Goal: Transaction & Acquisition: Purchase product/service

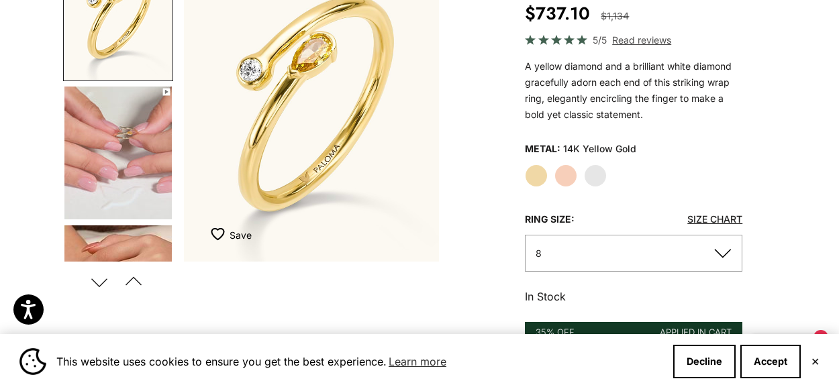
scroll to position [201, 0]
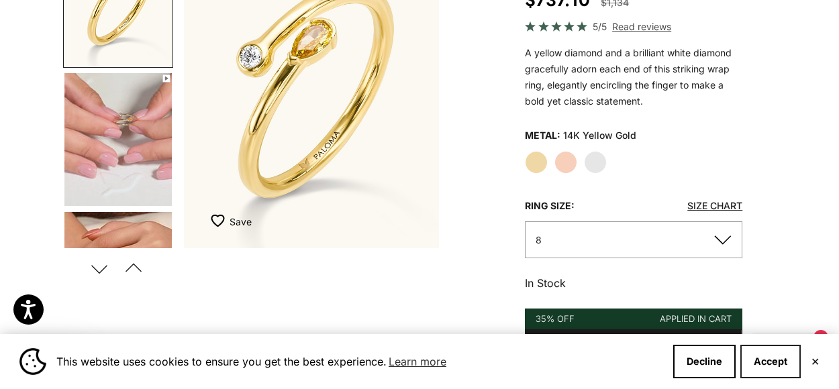
click at [777, 359] on button "Accept" at bounding box center [770, 362] width 60 height 34
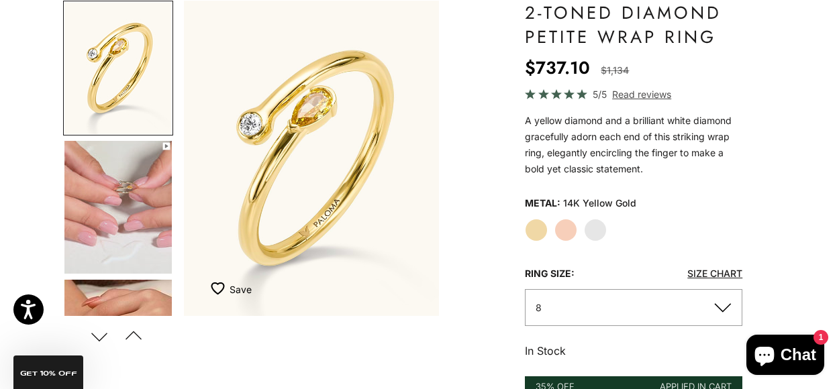
scroll to position [131, 0]
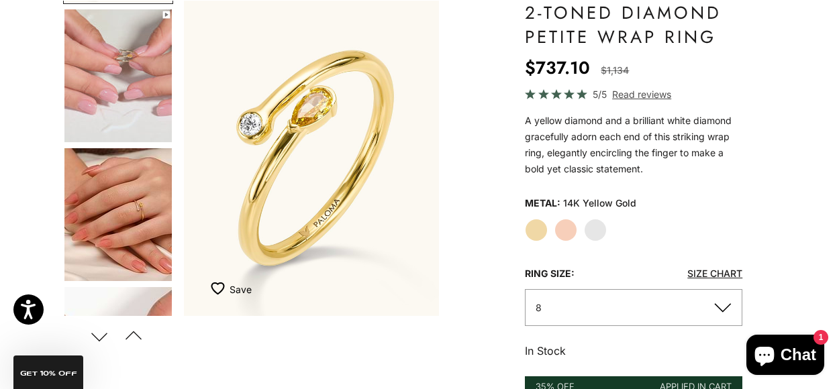
click at [123, 225] on img "Go to item 5" at bounding box center [117, 214] width 107 height 133
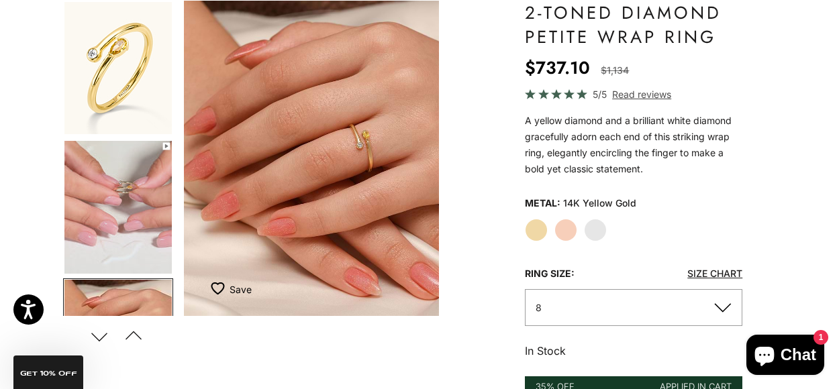
scroll to position [0, 0]
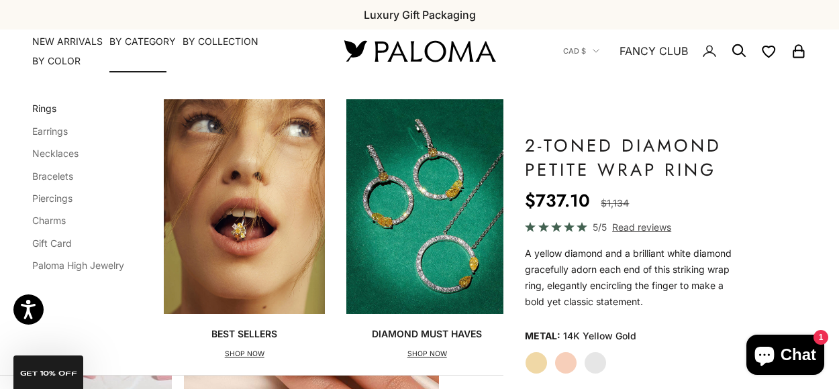
click at [51, 105] on link "Rings" at bounding box center [44, 108] width 24 height 11
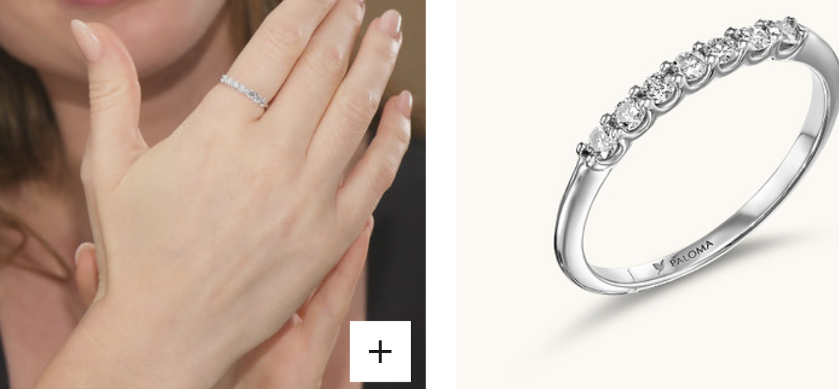
scroll to position [2728, 0]
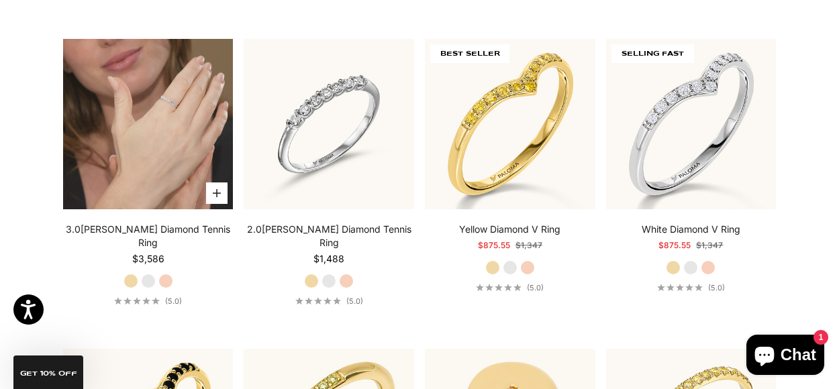
click at [131, 103] on video "#YellowGold\a#WhiteGold\a#RoseGold" at bounding box center [148, 124] width 170 height 170
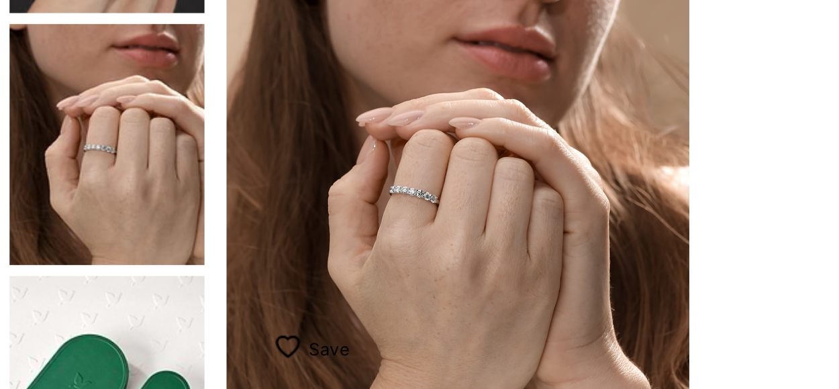
scroll to position [162, 0]
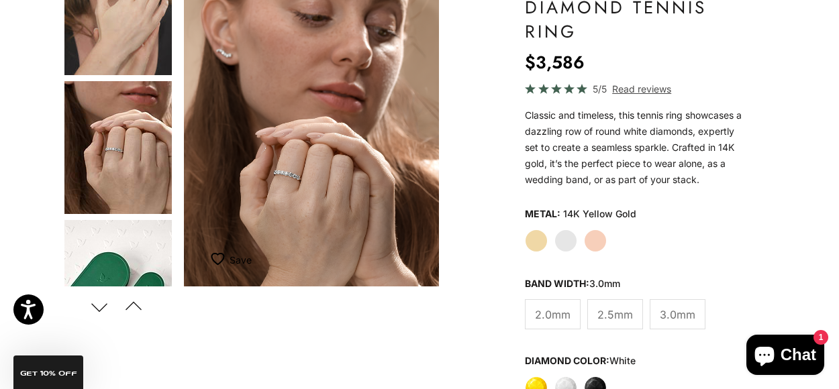
click at [131, 152] on img "Go to item 6" at bounding box center [117, 147] width 107 height 133
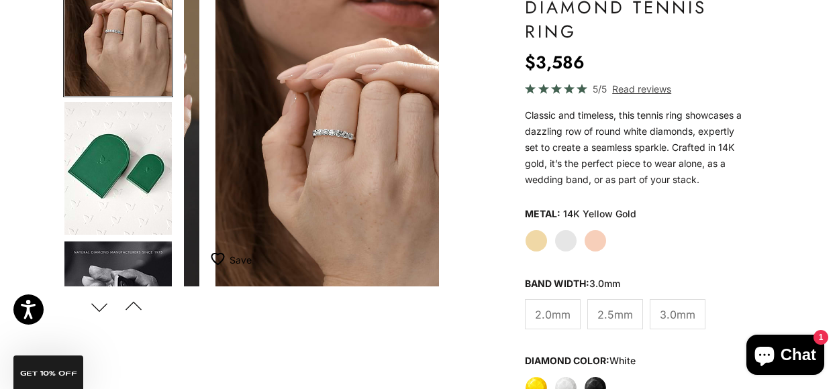
scroll to position [0, 543]
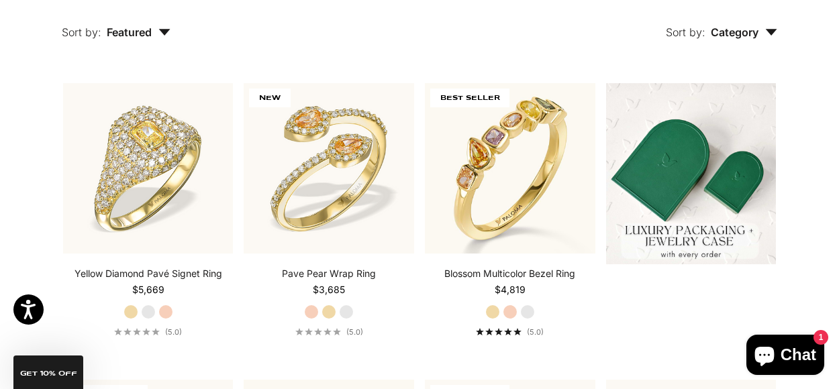
scroll to position [272, 0]
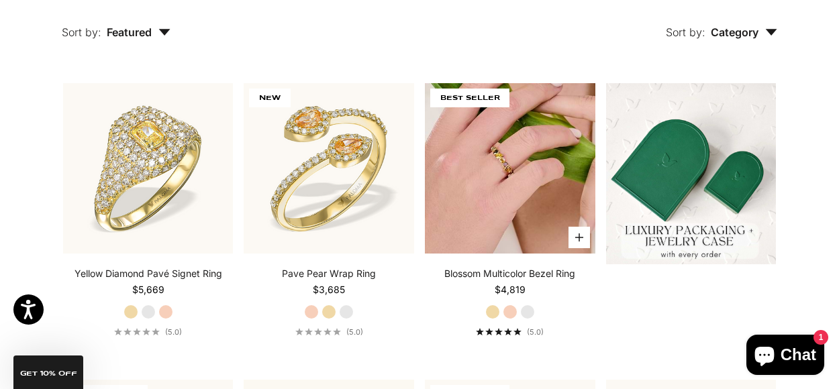
click at [504, 168] on img at bounding box center [510, 168] width 170 height 170
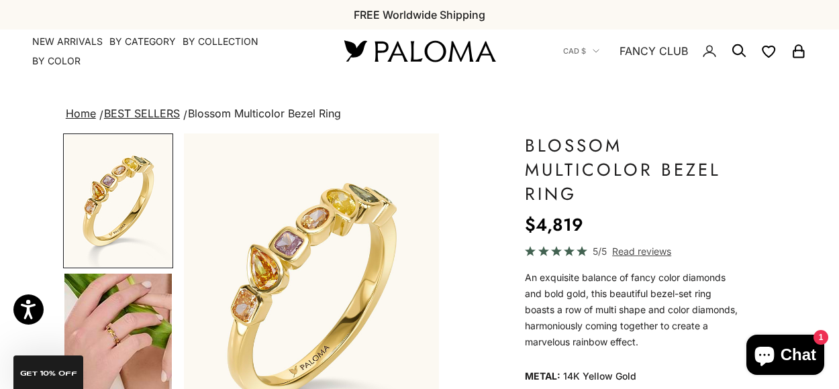
scroll to position [189, 0]
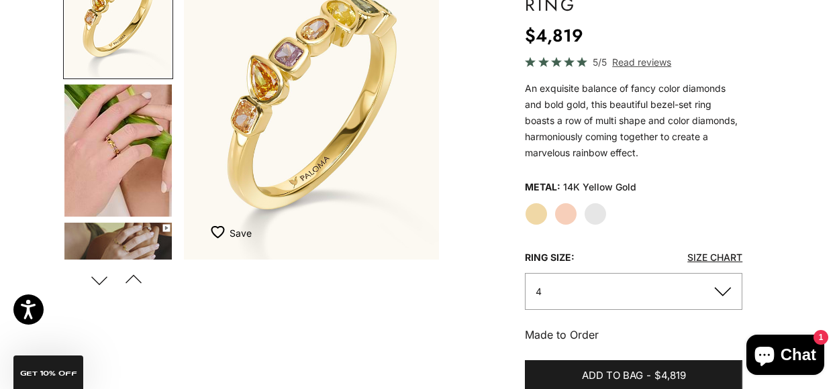
click at [593, 237] on variant-picker "Metal: 14K Yellow Gold Yellow Gold Rose Gold White Gold Ring Size: Size Chart 4…" at bounding box center [633, 243] width 217 height 133
click at [113, 140] on img "Go to item 5" at bounding box center [117, 151] width 107 height 132
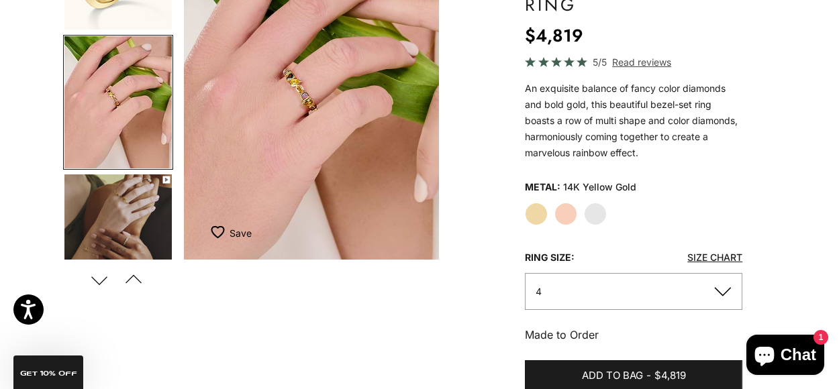
click at [129, 198] on img "Go to item 6" at bounding box center [117, 240] width 107 height 133
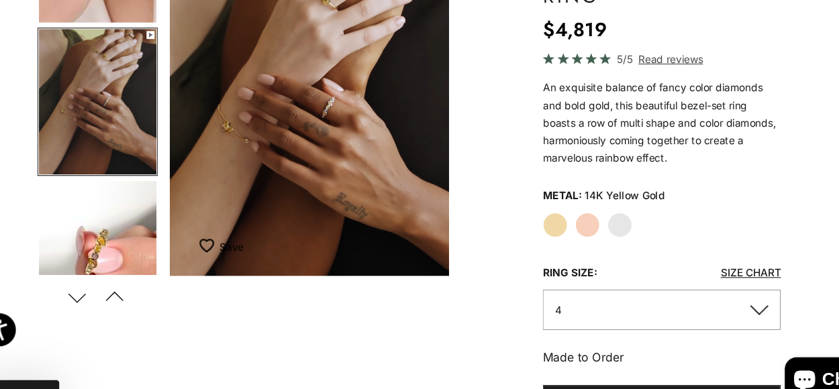
click at [116, 237] on img "Go to item 7" at bounding box center [117, 240] width 107 height 133
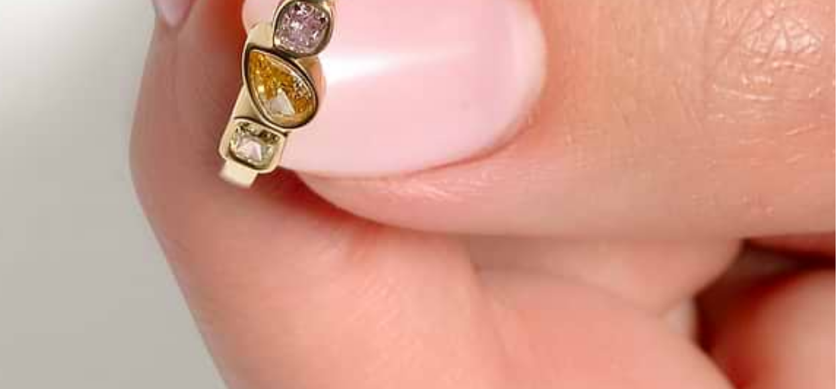
drag, startPoint x: 309, startPoint y: 136, endPoint x: 266, endPoint y: 154, distance: 45.7
click at [266, 154] on img "Item 7 of 16" at bounding box center [312, 101] width 256 height 315
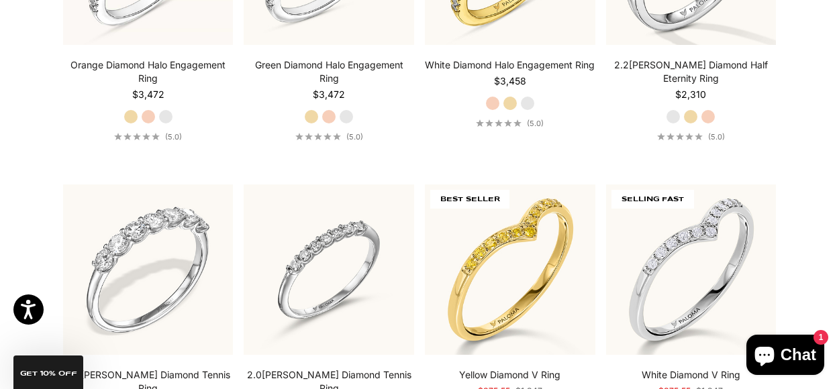
scroll to position [2555, 0]
